Goal: Task Accomplishment & Management: Manage account settings

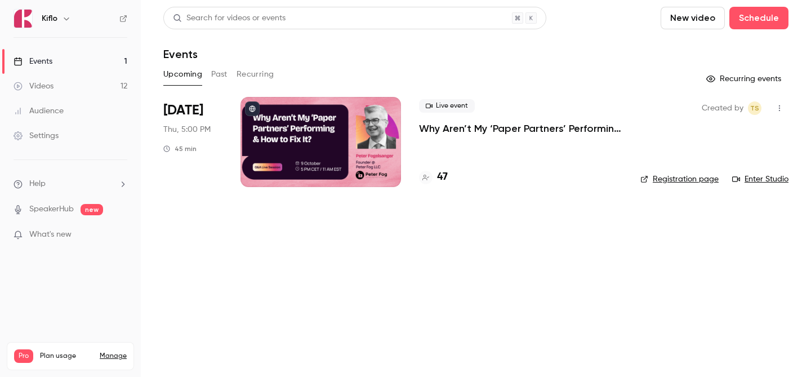
click at [93, 65] on link "Events 1" at bounding box center [70, 61] width 141 height 25
click at [451, 182] on div "47" at bounding box center [520, 176] width 203 height 15
click at [436, 179] on div "47" at bounding box center [433, 176] width 29 height 15
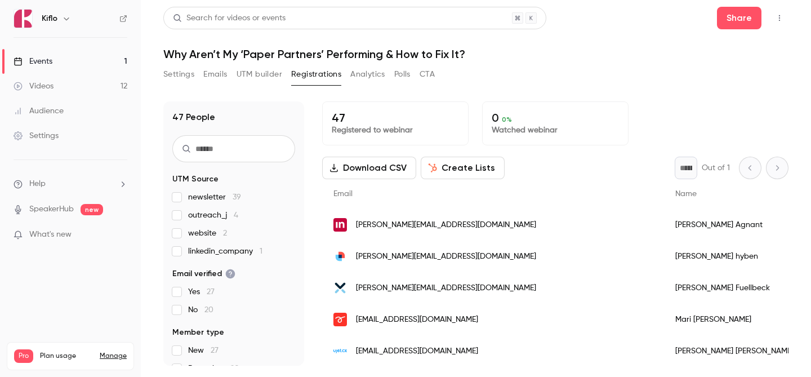
click at [61, 78] on link "Videos 12" at bounding box center [70, 86] width 141 height 25
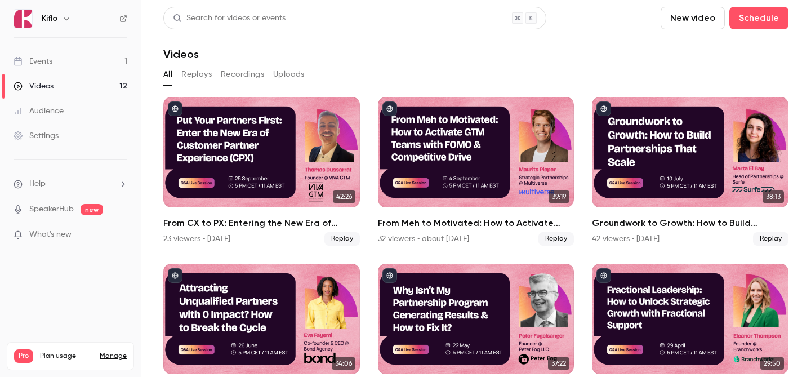
click at [99, 56] on link "Events 1" at bounding box center [70, 61] width 141 height 25
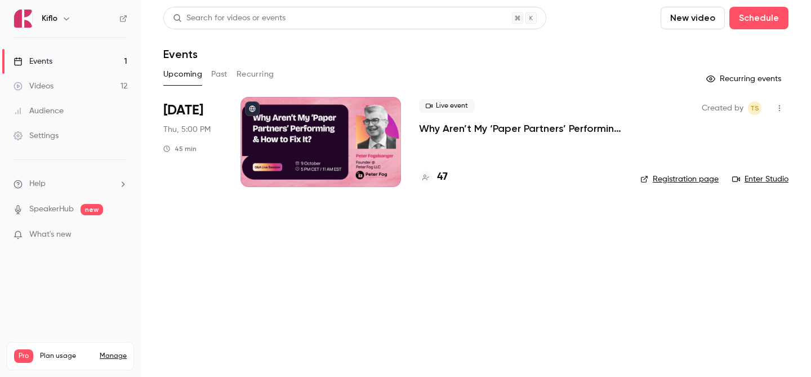
click at [468, 132] on p "Why Aren’t My ‘Paper Partners’ Performing & How to Fix It?" at bounding box center [520, 129] width 203 height 14
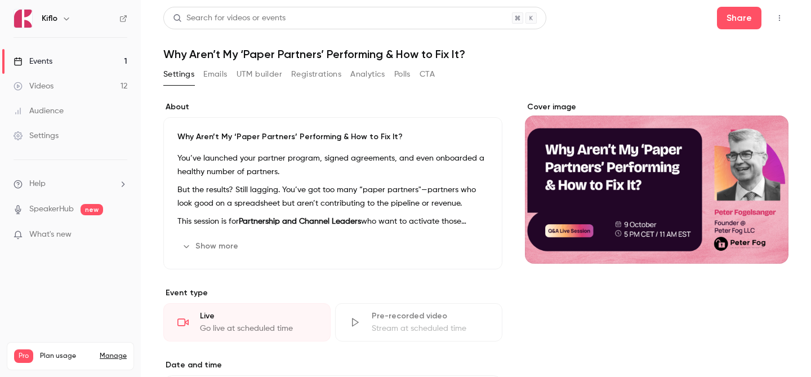
click at [296, 48] on h1 "Why Aren’t My ‘Paper Partners’ Performing & How to Fix It?" at bounding box center [475, 54] width 625 height 14
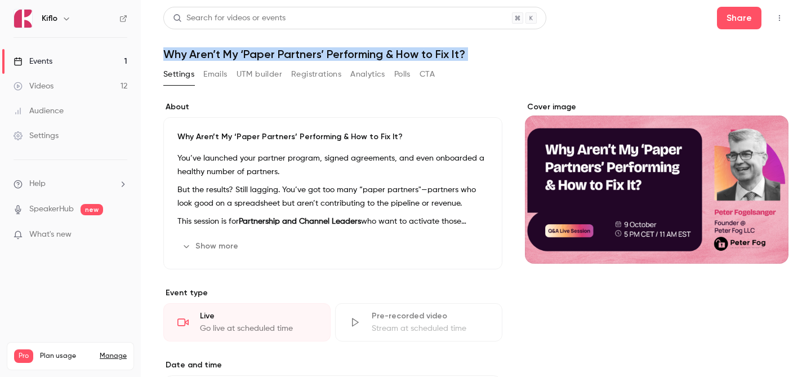
click at [296, 48] on h1 "Why Aren’t My ‘Paper Partners’ Performing & How to Fix It?" at bounding box center [475, 54] width 625 height 14
copy div "Why Aren’t My ‘Paper Partners’ Performing & How to Fix It? Settings Emails UTM …"
click at [95, 58] on link "Events 1" at bounding box center [70, 61] width 141 height 25
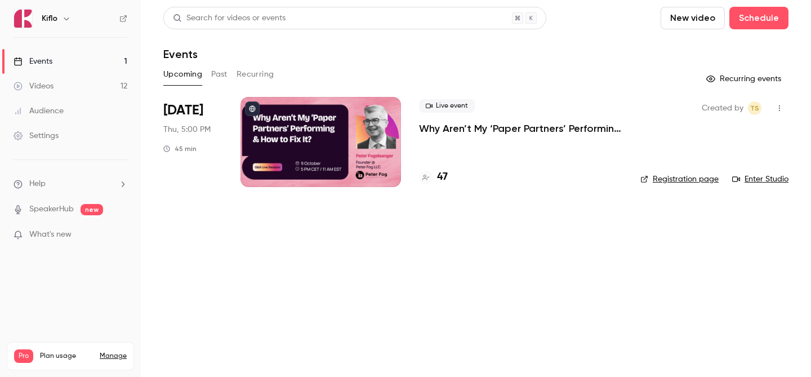
click at [98, 72] on link "Events 1" at bounding box center [70, 61] width 141 height 25
click at [91, 91] on link "Videos 12" at bounding box center [70, 86] width 141 height 25
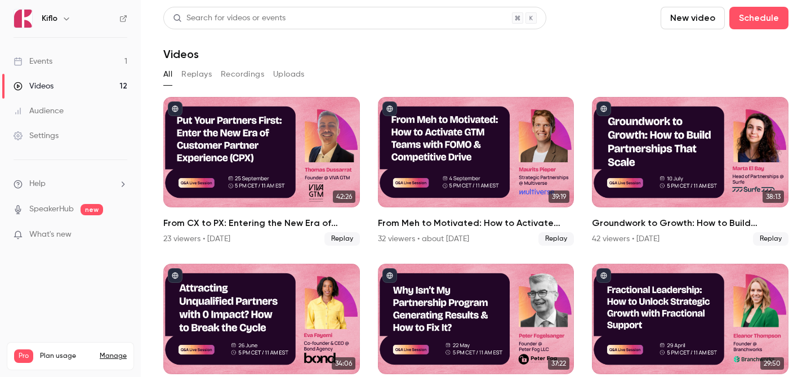
click at [89, 56] on link "Events 1" at bounding box center [70, 61] width 141 height 25
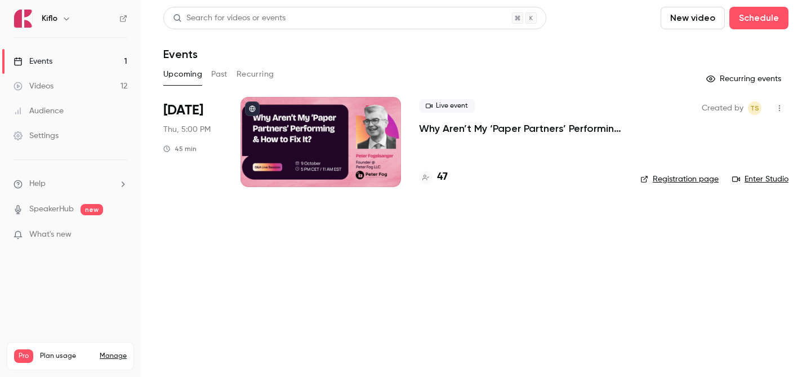
click at [694, 184] on link "Registration page" at bounding box center [679, 178] width 78 height 11
click at [100, 46] on ul "Events 1 Videos 12 Audience Settings" at bounding box center [70, 99] width 141 height 122
click at [100, 53] on link "Events 1" at bounding box center [70, 61] width 141 height 25
click at [277, 125] on div at bounding box center [320, 142] width 160 height 90
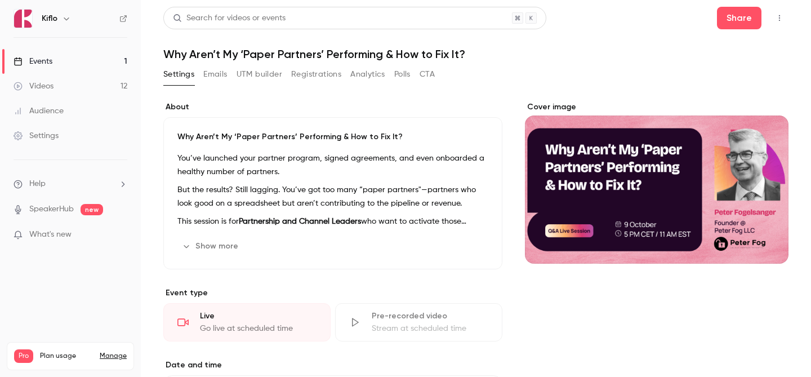
click at [93, 59] on link "Events 1" at bounding box center [70, 61] width 141 height 25
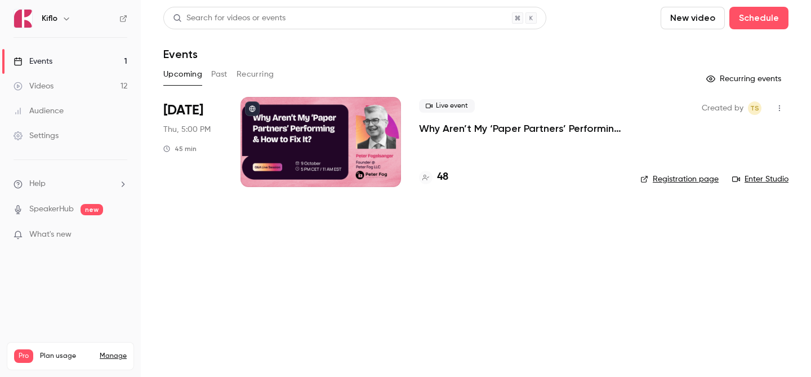
click at [441, 176] on h4 "48" at bounding box center [442, 176] width 11 height 15
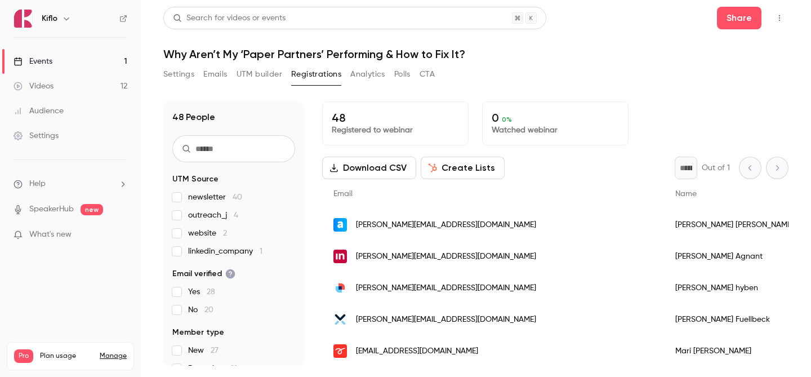
click at [75, 59] on link "Events 1" at bounding box center [70, 61] width 141 height 25
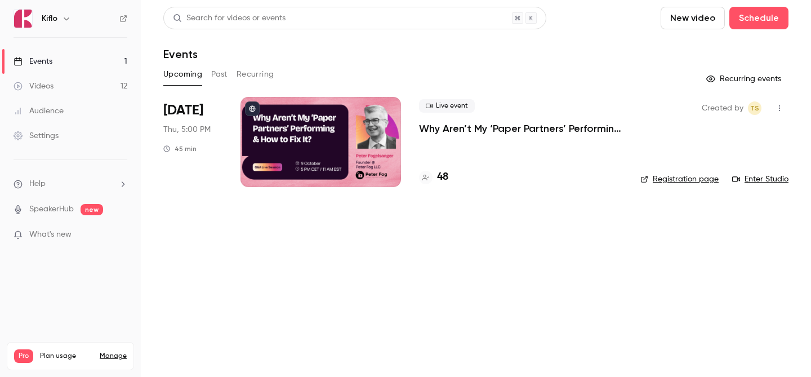
click at [339, 126] on div at bounding box center [320, 142] width 160 height 90
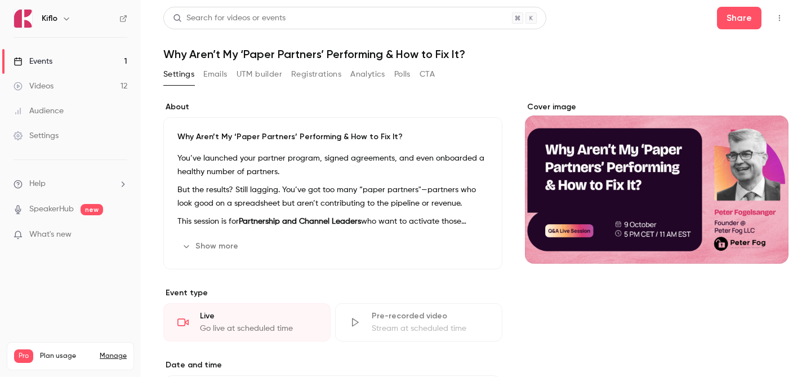
click at [214, 243] on button "Show more" at bounding box center [211, 246] width 68 height 18
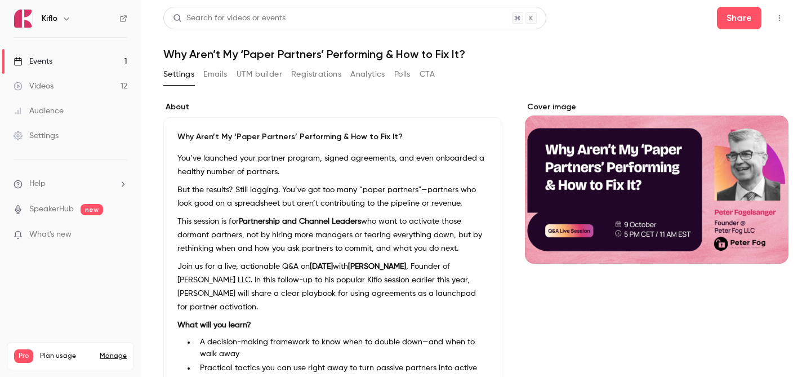
scroll to position [193, 0]
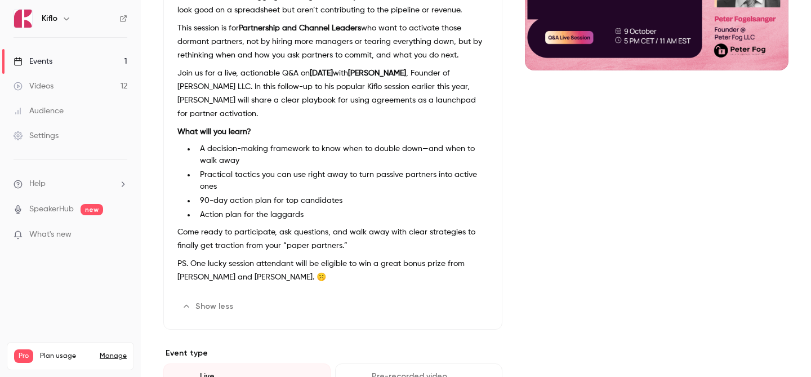
click at [468, 297] on button "Edit" at bounding box center [467, 306] width 41 height 18
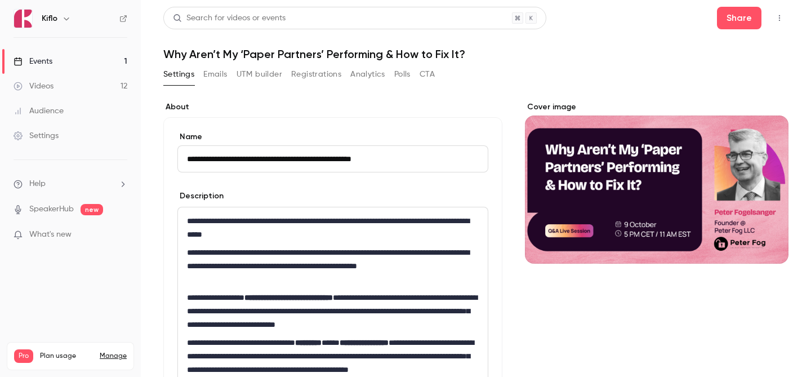
scroll to position [309, 0]
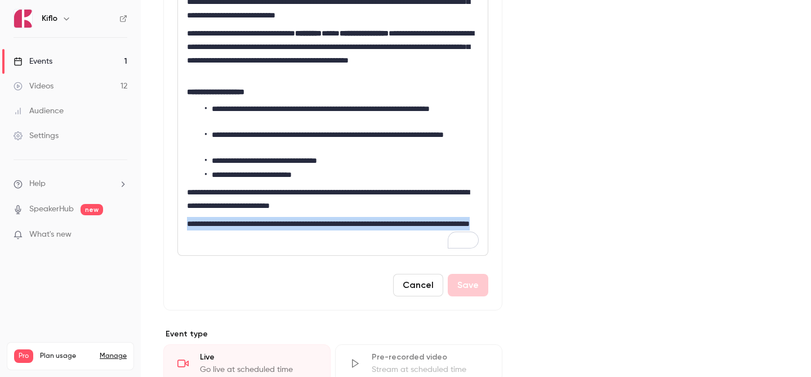
drag, startPoint x: 277, startPoint y: 236, endPoint x: 186, endPoint y: 218, distance: 92.9
click at [186, 218] on div "**********" at bounding box center [333, 76] width 310 height 357
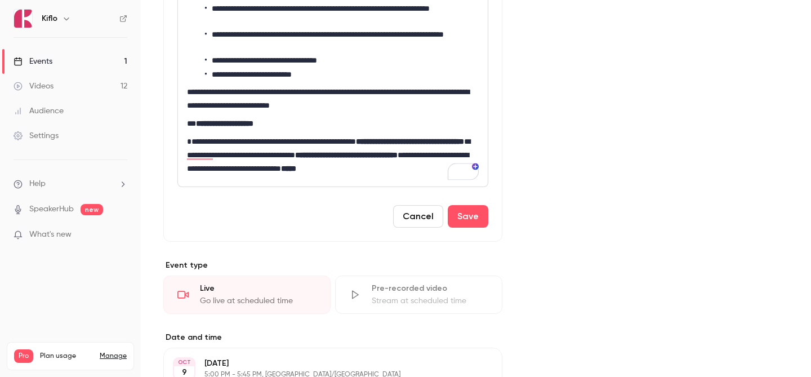
scroll to position [408, 0]
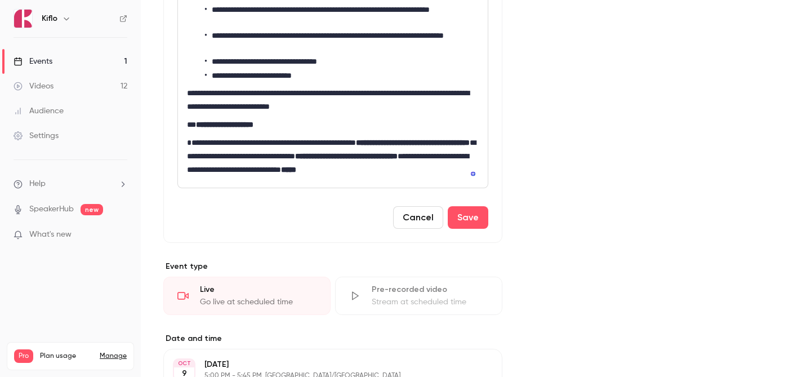
click at [189, 142] on p "**********" at bounding box center [333, 156] width 292 height 41
click at [280, 141] on p "**********" at bounding box center [333, 156] width 292 height 41
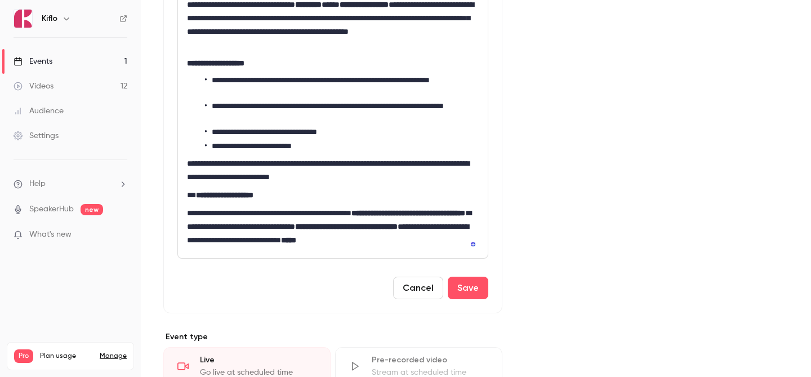
scroll to position [339, 0]
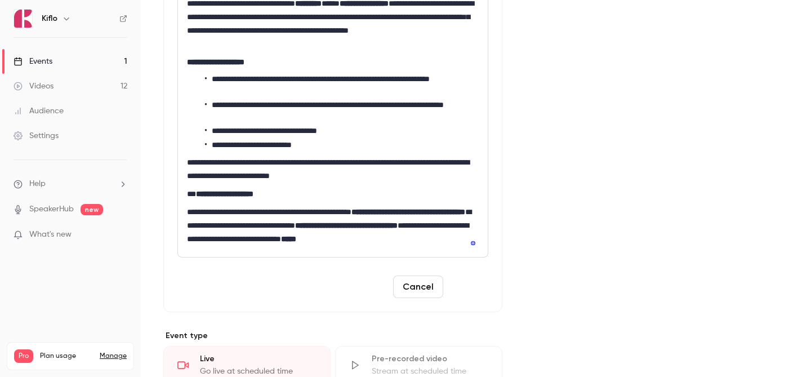
click at [478, 289] on button "Save" at bounding box center [468, 286] width 41 height 23
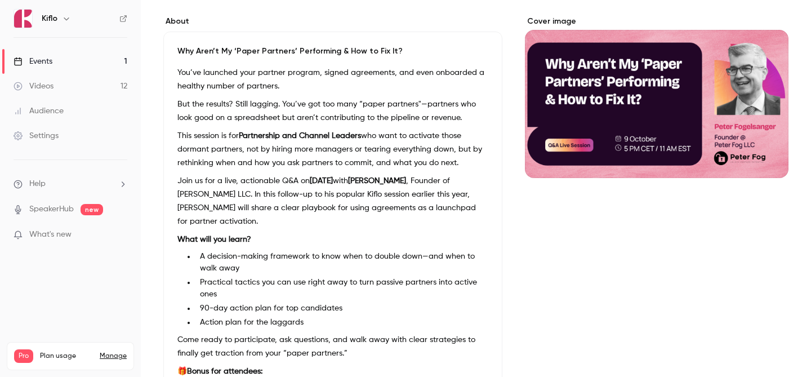
scroll to position [0, 0]
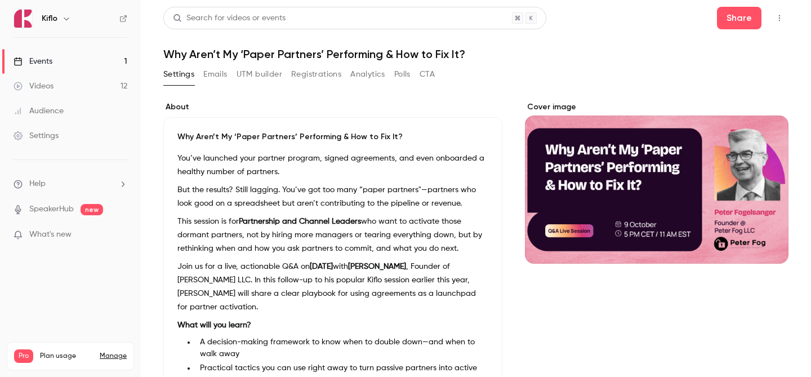
click at [191, 79] on button "Settings" at bounding box center [178, 74] width 31 height 18
click at [102, 56] on link "Events 1" at bounding box center [70, 61] width 141 height 25
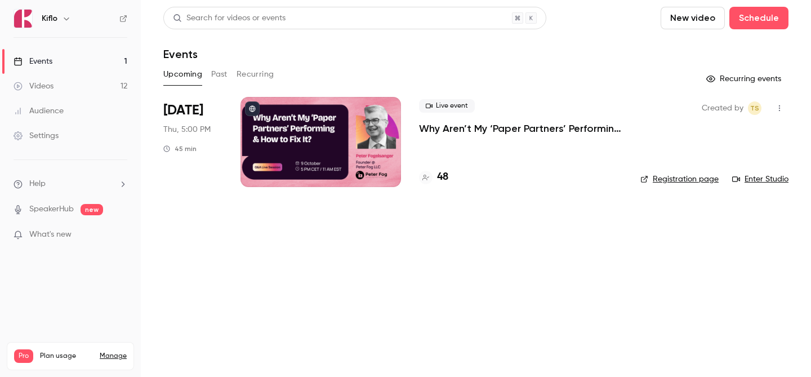
click at [83, 56] on link "Events 1" at bounding box center [70, 61] width 141 height 25
click at [445, 174] on h4 "48" at bounding box center [442, 176] width 11 height 15
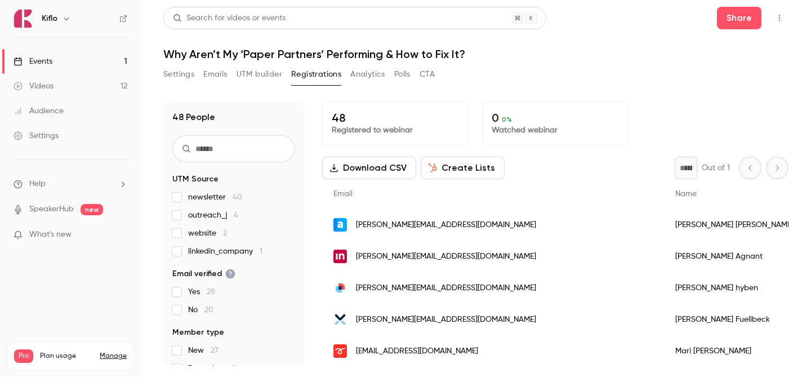
click at [122, 62] on link "Events 1" at bounding box center [70, 61] width 141 height 25
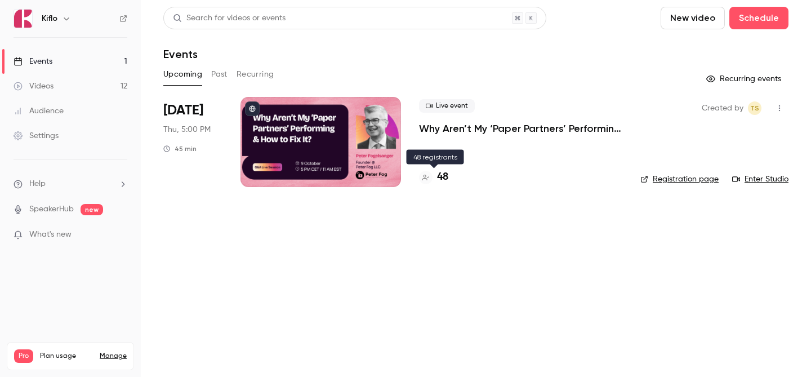
click at [444, 180] on h4 "48" at bounding box center [442, 176] width 11 height 15
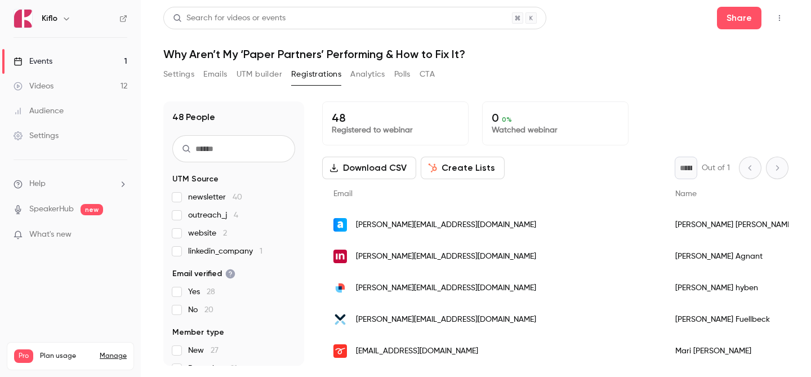
click at [193, 82] on button "Settings" at bounding box center [178, 74] width 31 height 18
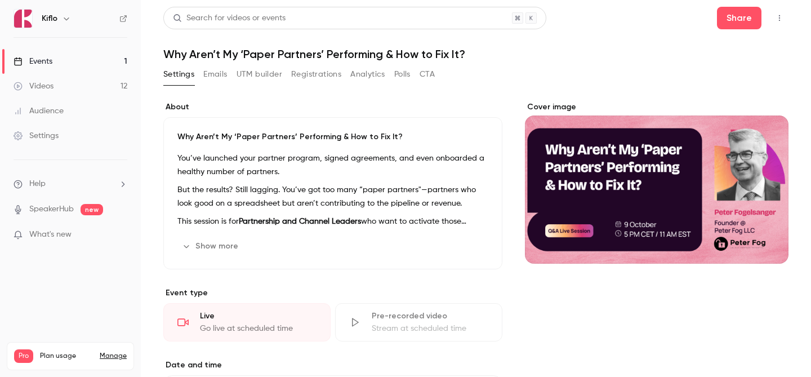
click at [229, 249] on button "Show more" at bounding box center [211, 246] width 68 height 18
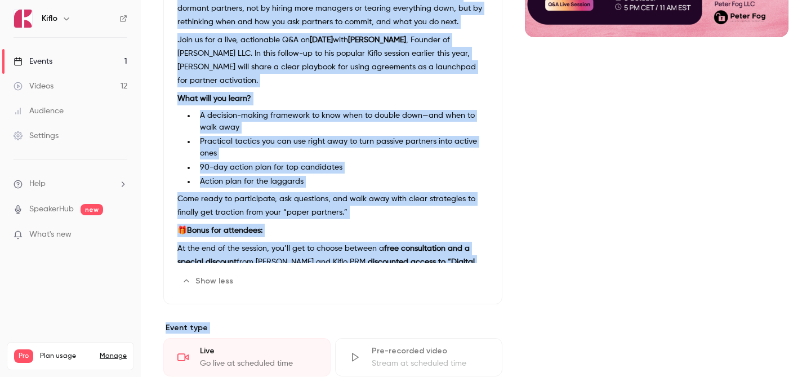
scroll to position [370, 0]
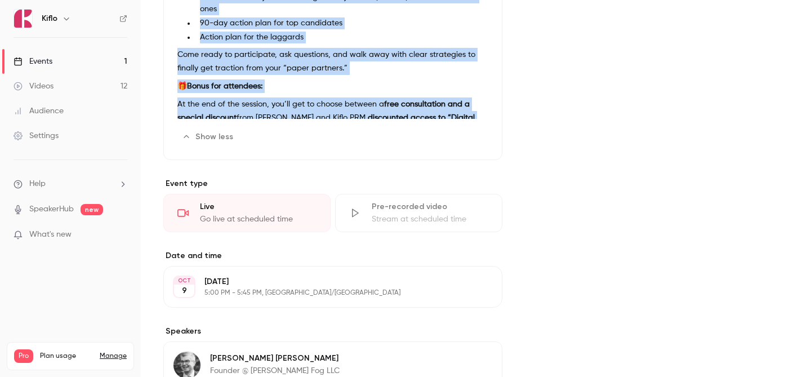
drag, startPoint x: 176, startPoint y: 136, endPoint x: 439, endPoint y: 124, distance: 263.2
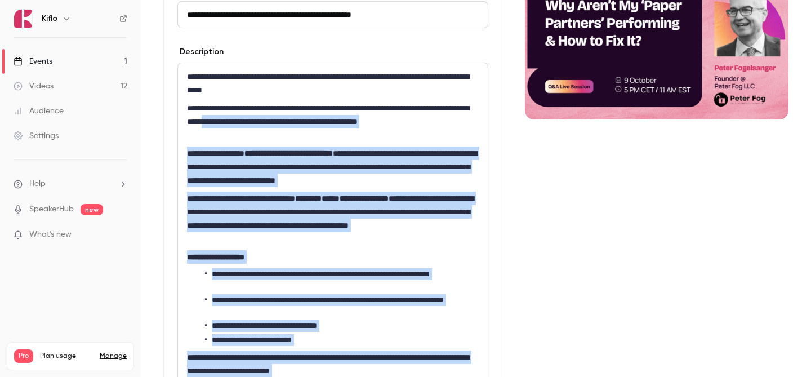
scroll to position [97, 0]
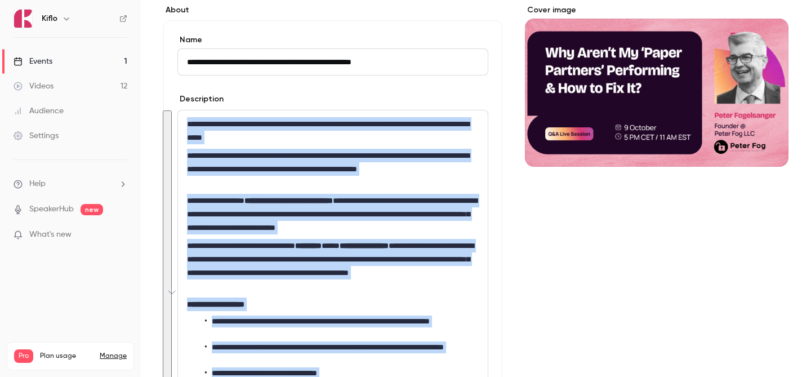
drag, startPoint x: 468, startPoint y: 272, endPoint x: 186, endPoint y: 126, distance: 317.3
click at [186, 126] on div "**********" at bounding box center [333, 304] width 310 height 388
copy div "**********"
click at [117, 66] on link "Events 1" at bounding box center [70, 61] width 141 height 25
